Goal: Transaction & Acquisition: Purchase product/service

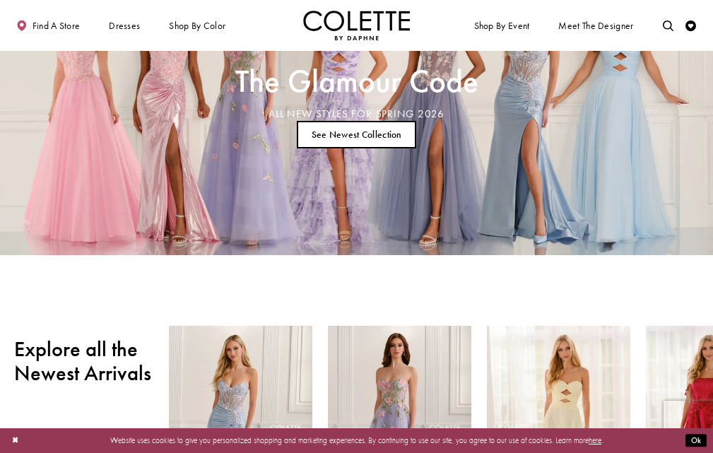
scroll to position [350, 0]
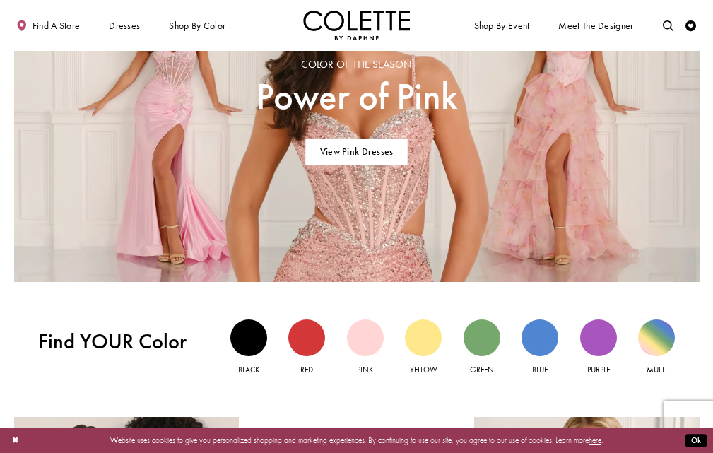
scroll to position [777, 0]
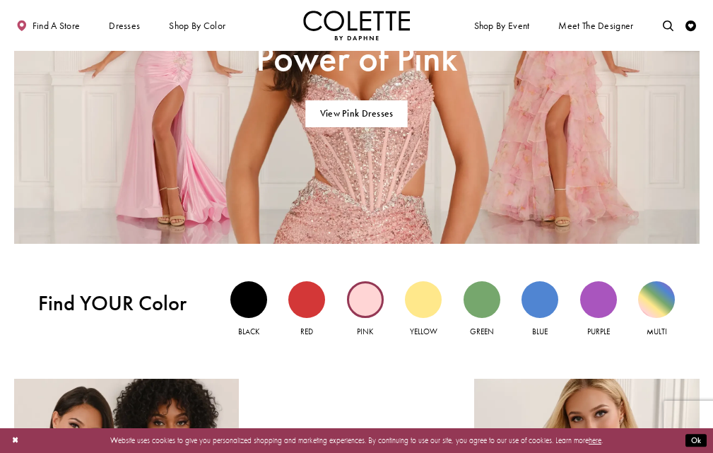
click at [367, 309] on div "Pink view" at bounding box center [365, 299] width 37 height 37
